Goal: Task Accomplishment & Management: Manage account settings

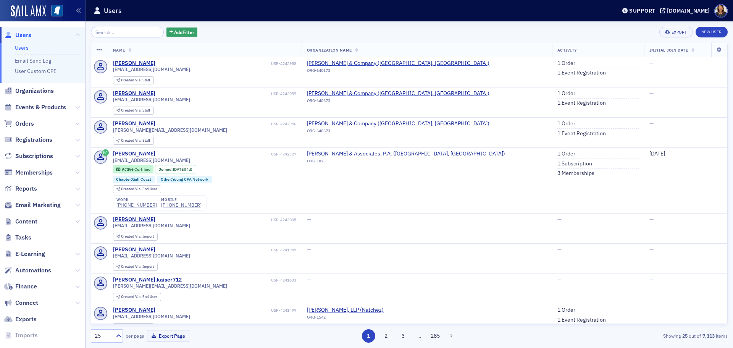
click at [22, 36] on span "Users" at bounding box center [23, 35] width 16 height 8
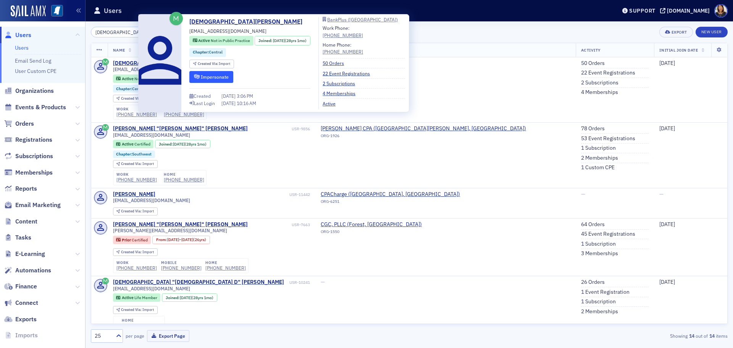
type input "[DEMOGRAPHIC_DATA][PERSON_NAME]"
click at [221, 76] on button "Impersonate" at bounding box center [211, 77] width 44 height 12
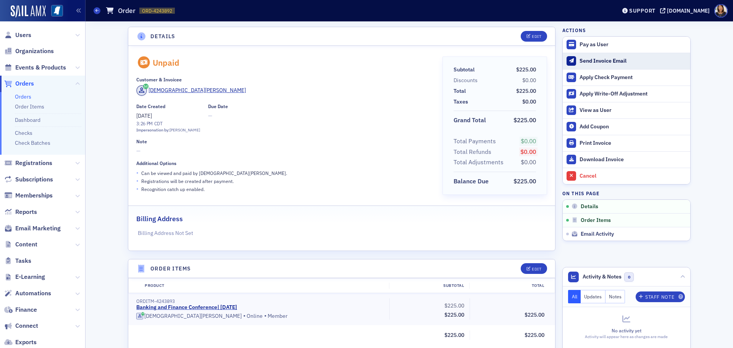
click at [599, 60] on div "Send Invoice Email" at bounding box center [632, 61] width 107 height 7
click at [28, 36] on span "Users" at bounding box center [23, 35] width 16 height 8
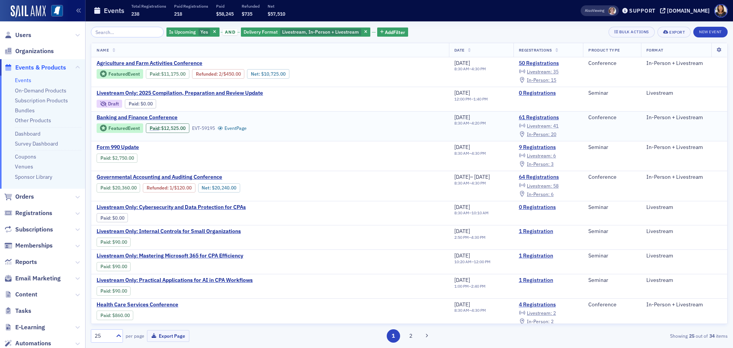
click at [546, 125] on span "Livestream :" at bounding box center [539, 126] width 25 height 6
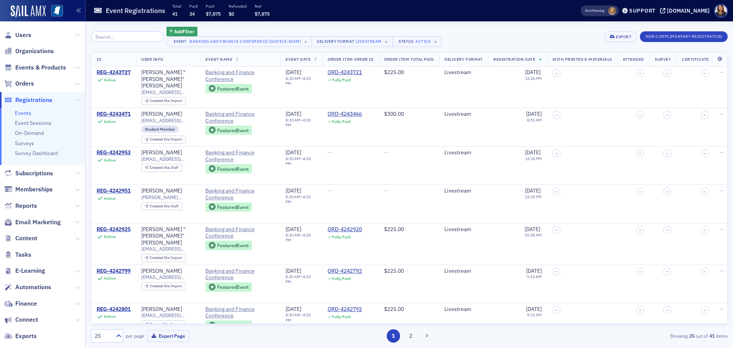
click at [113, 37] on input "search" at bounding box center [127, 36] width 73 height 11
click at [134, 35] on input "search" at bounding box center [127, 36] width 73 height 11
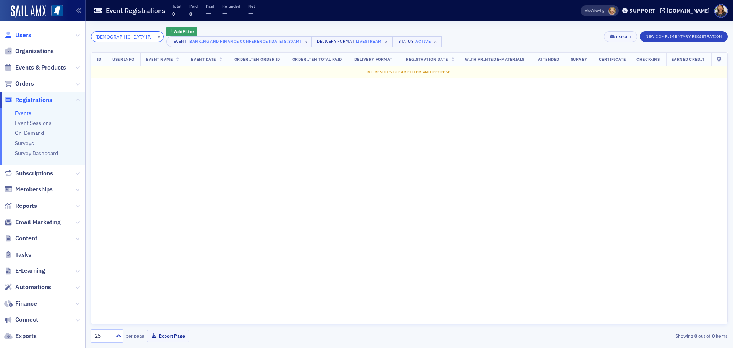
type input "[DEMOGRAPHIC_DATA][PERSON_NAME]"
click at [27, 34] on span "Users" at bounding box center [23, 35] width 16 height 8
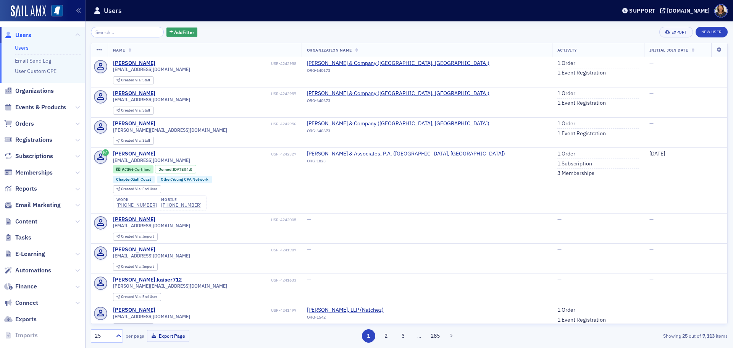
click at [138, 32] on input "search" at bounding box center [127, 32] width 73 height 11
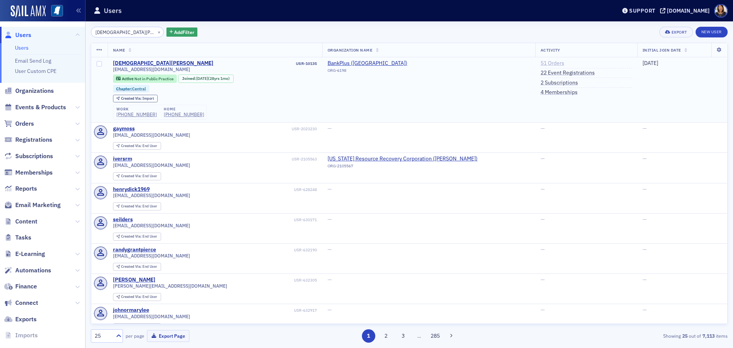
type input "[DEMOGRAPHIC_DATA][PERSON_NAME]"
click at [540, 63] on link "51 Orders" at bounding box center [552, 63] width 24 height 7
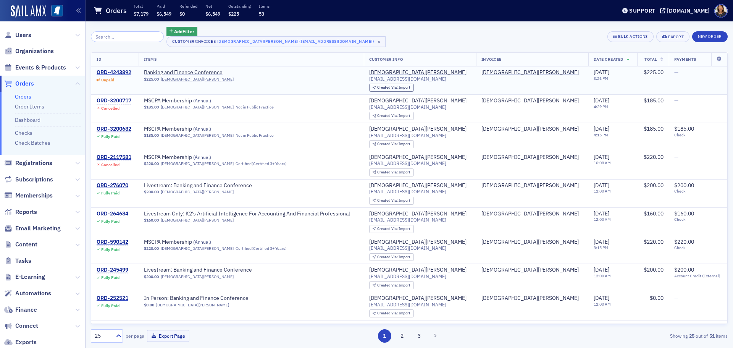
click at [118, 68] on td "ORD-4243892 Unpaid" at bounding box center [114, 80] width 47 height 28
click at [118, 69] on div "ORD-4243892" at bounding box center [114, 72] width 35 height 7
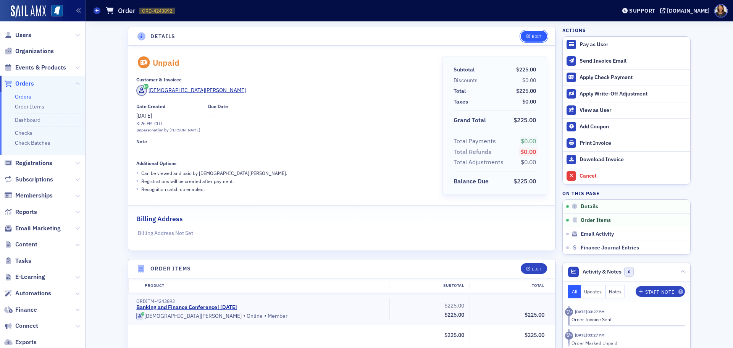
click at [529, 40] on button "Edit" at bounding box center [534, 36] width 26 height 11
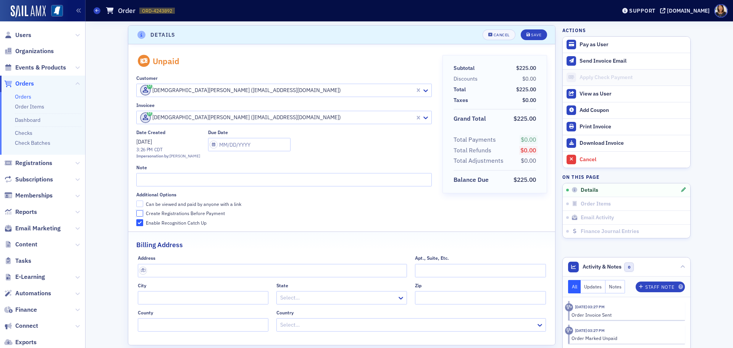
click at [139, 211] on input "Create Registrations Before Payment" at bounding box center [139, 213] width 7 height 7
checkbox input "true"
click at [533, 34] on div "Save" at bounding box center [536, 35] width 10 height 4
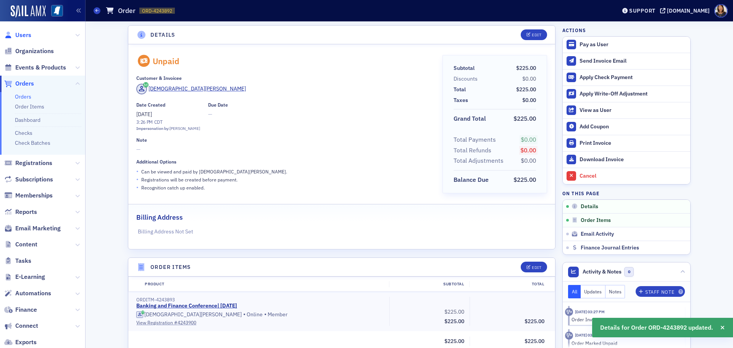
click at [24, 36] on span "Users" at bounding box center [23, 35] width 16 height 8
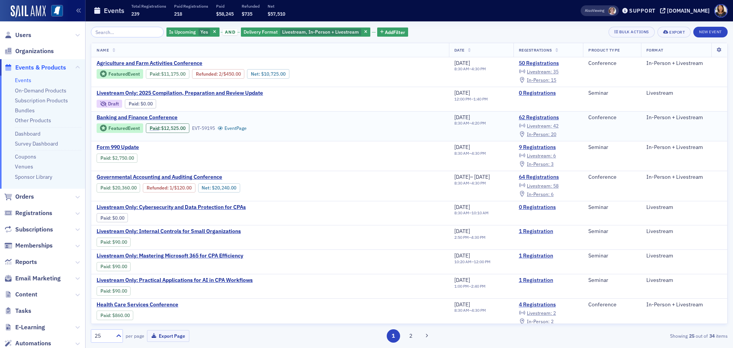
click at [550, 126] on span "Livestream :" at bounding box center [539, 126] width 25 height 6
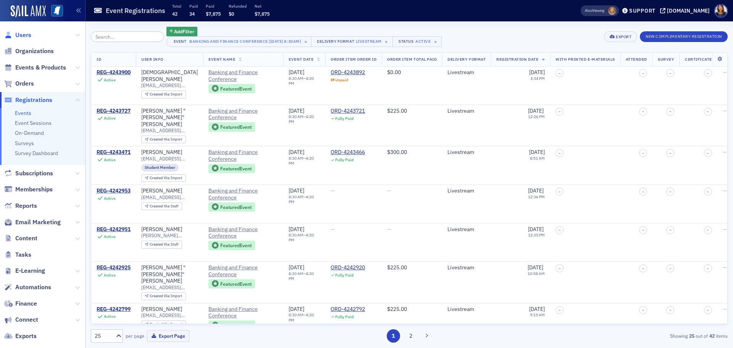
click at [24, 38] on span "Users" at bounding box center [23, 35] width 16 height 8
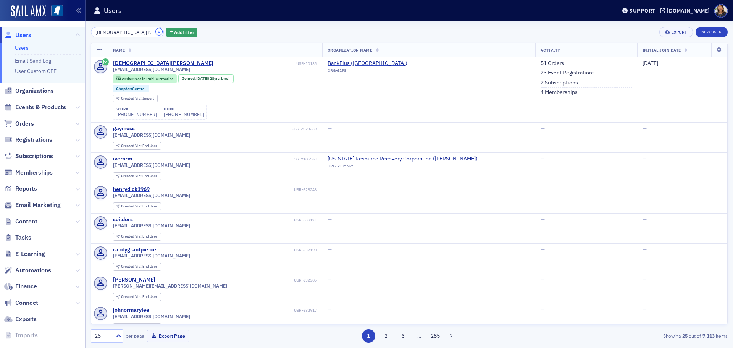
click at [156, 33] on button "×" at bounding box center [159, 31] width 7 height 7
